Goal: Download file/media

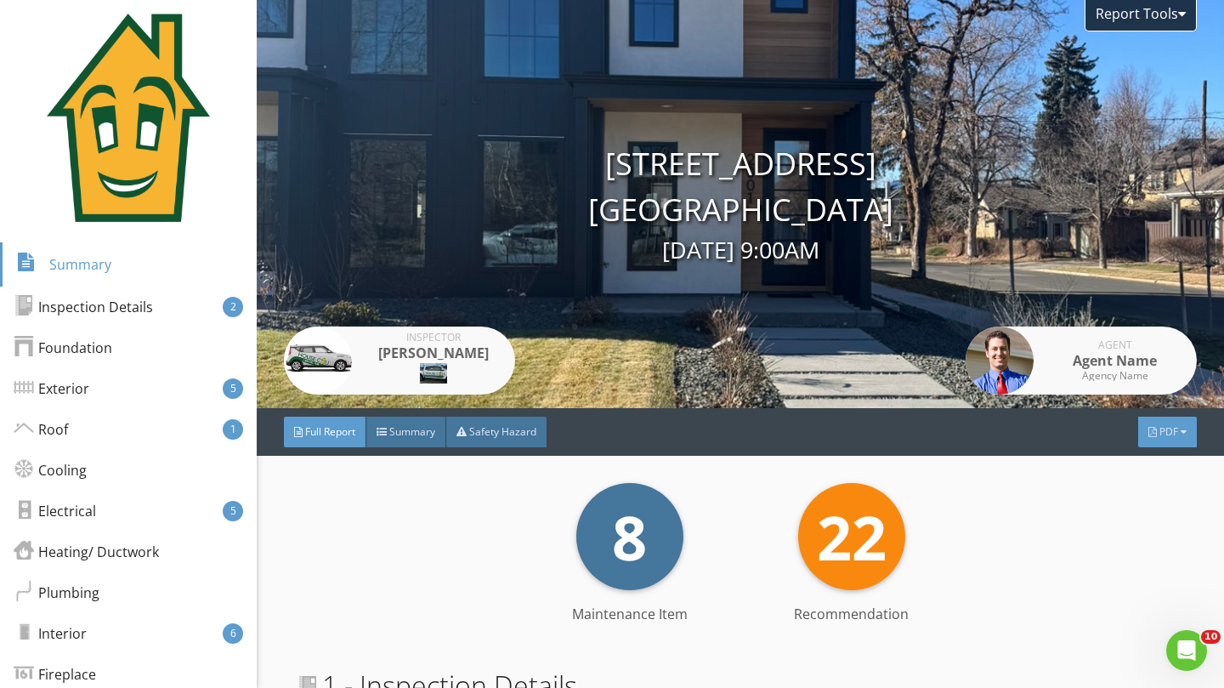
click at [1181, 430] on div at bounding box center [1184, 432] width 6 height 10
click at [1178, 12] on div "Report Tools" at bounding box center [1141, 15] width 112 height 31
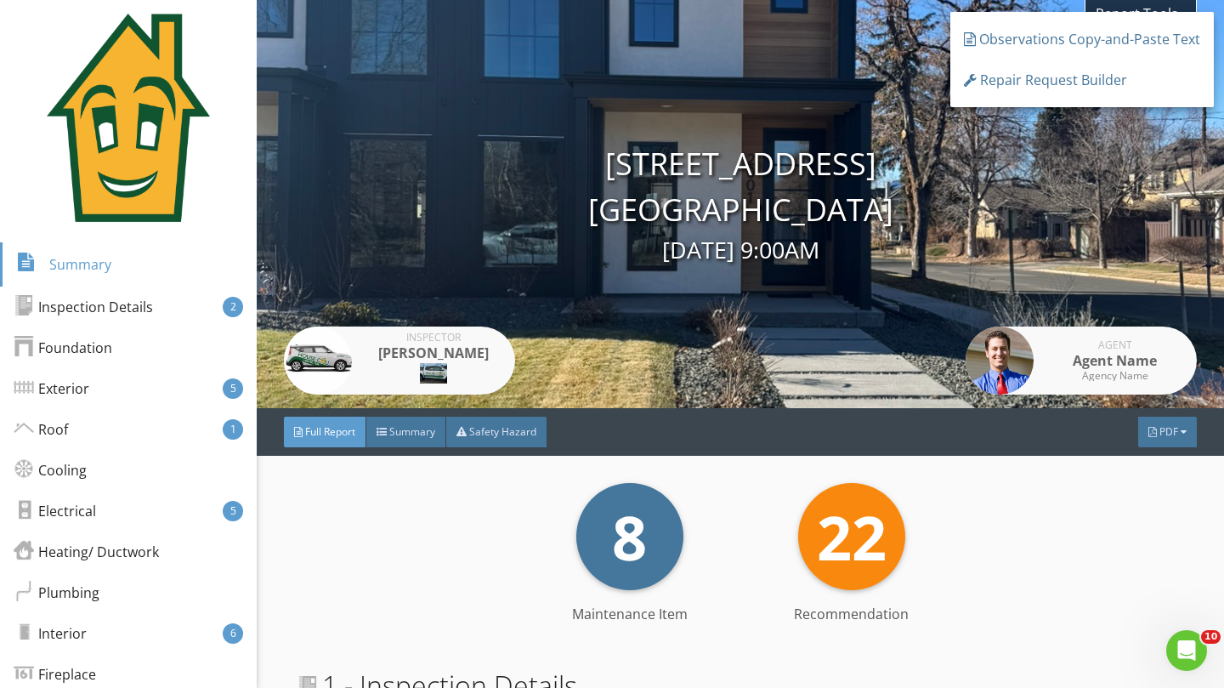
click at [1001, 491] on div "8 Maintenance Item 22 Recommendation" at bounding box center [741, 536] width 887 height 107
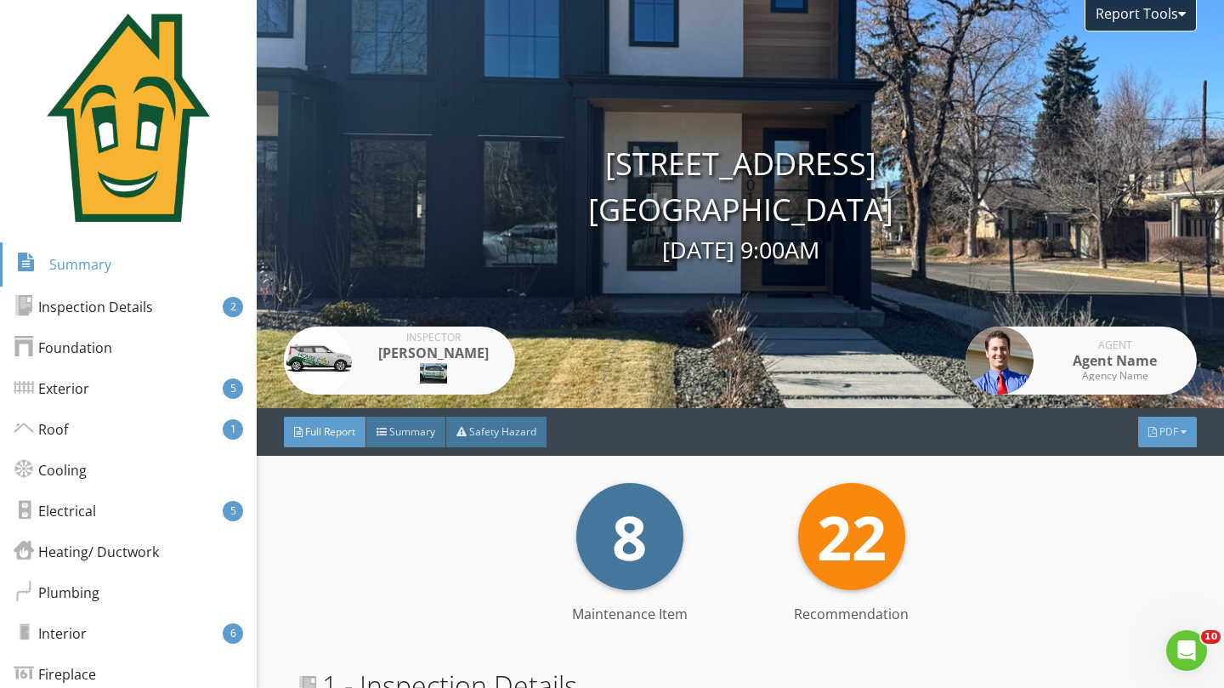
click at [1181, 428] on div at bounding box center [1184, 432] width 6 height 10
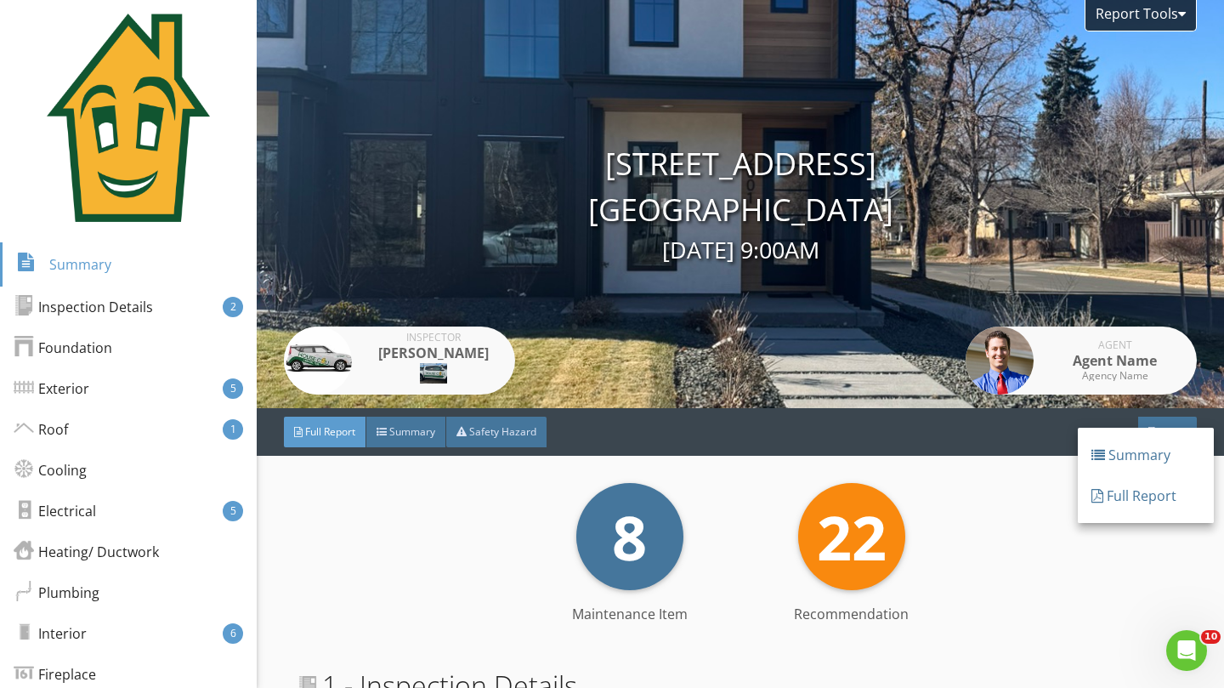
click at [684, 364] on div "Report Tools [STREET_ADDRESS] [GEOGRAPHIC_DATA] [DATE] 9:00AM Inspector [PERSON…" at bounding box center [741, 204] width 968 height 408
drag, startPoint x: 627, startPoint y: 325, endPoint x: 575, endPoint y: 331, distance: 53.0
click at [575, 331] on div "Report Tools [STREET_ADDRESS] [GEOGRAPHIC_DATA] [DATE] 9:00AM Inspector [PERSON…" at bounding box center [741, 204] width 968 height 408
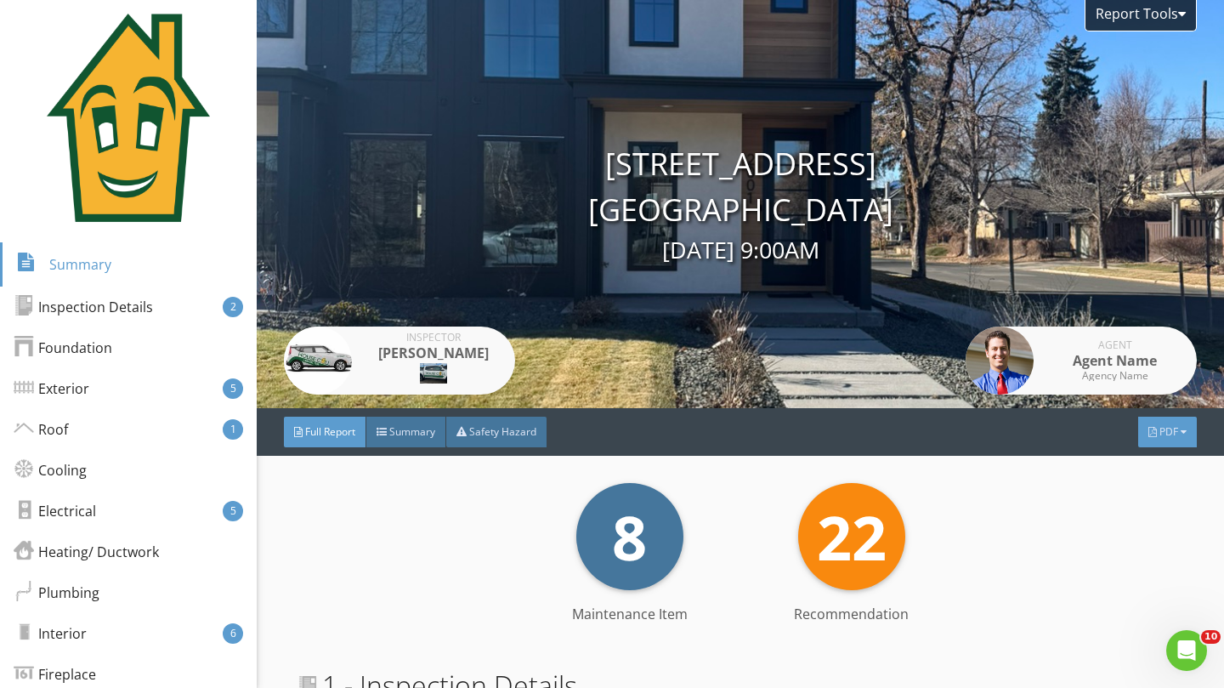
click at [1144, 427] on div "PDF" at bounding box center [1167, 432] width 59 height 31
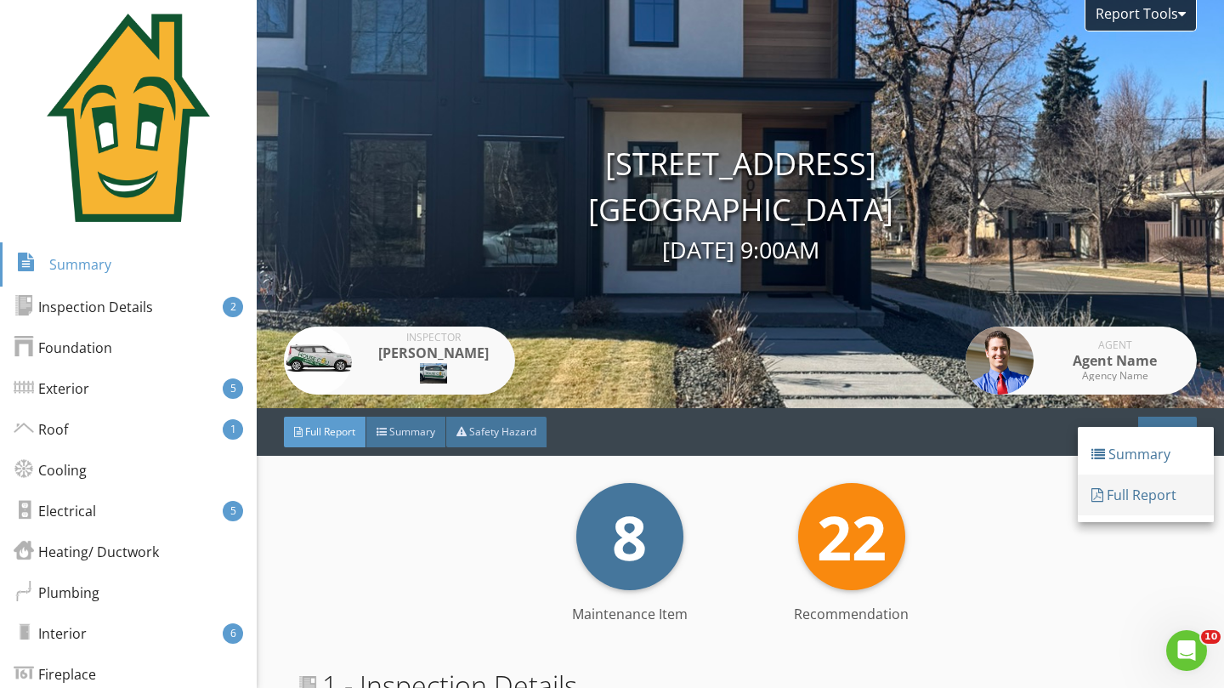
click at [1117, 499] on div "Full Report" at bounding box center [1146, 495] width 109 height 20
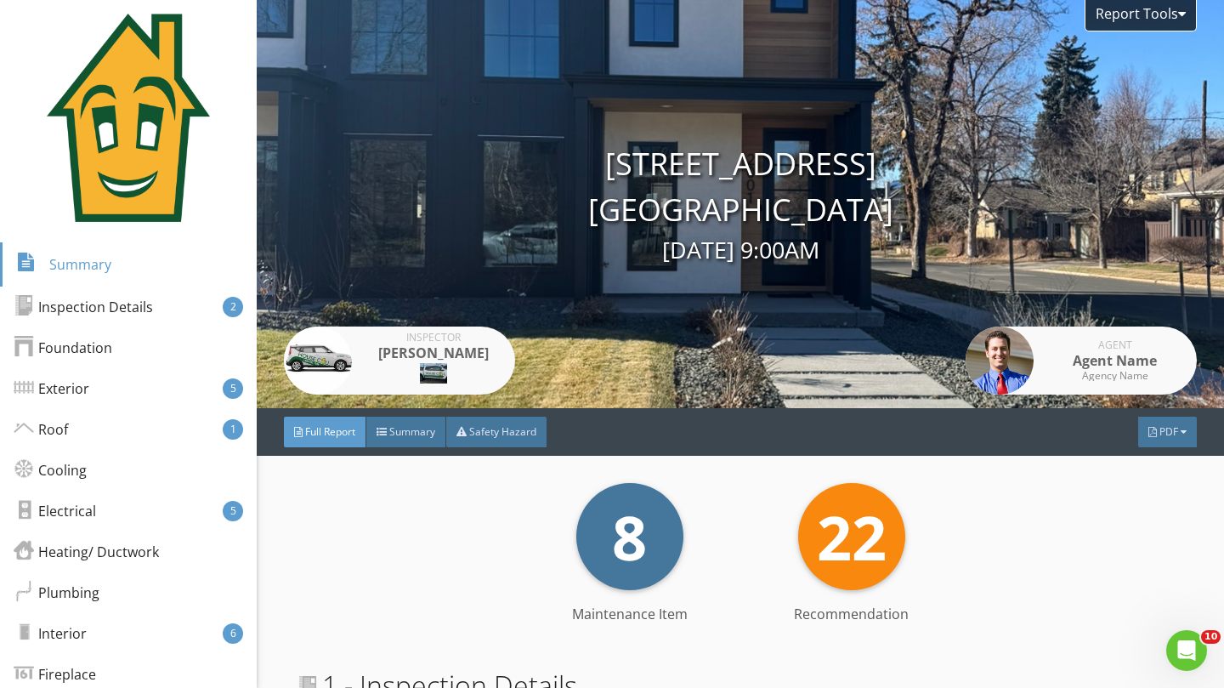
click at [1154, 415] on div "Full Report Summary Safety Hazard PDF" at bounding box center [741, 432] width 968 height 48
click at [1156, 422] on div "PDF" at bounding box center [1167, 432] width 59 height 31
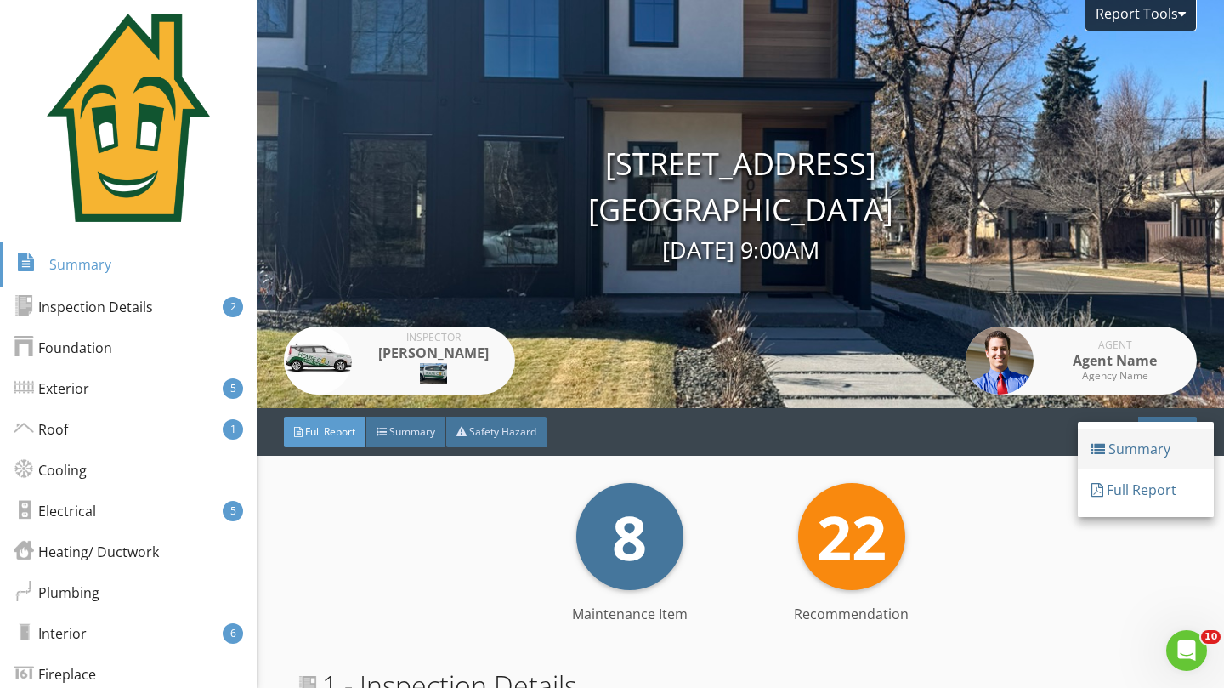
click at [1133, 447] on div "Summary" at bounding box center [1146, 449] width 109 height 20
